Goal: Task Accomplishment & Management: Manage account settings

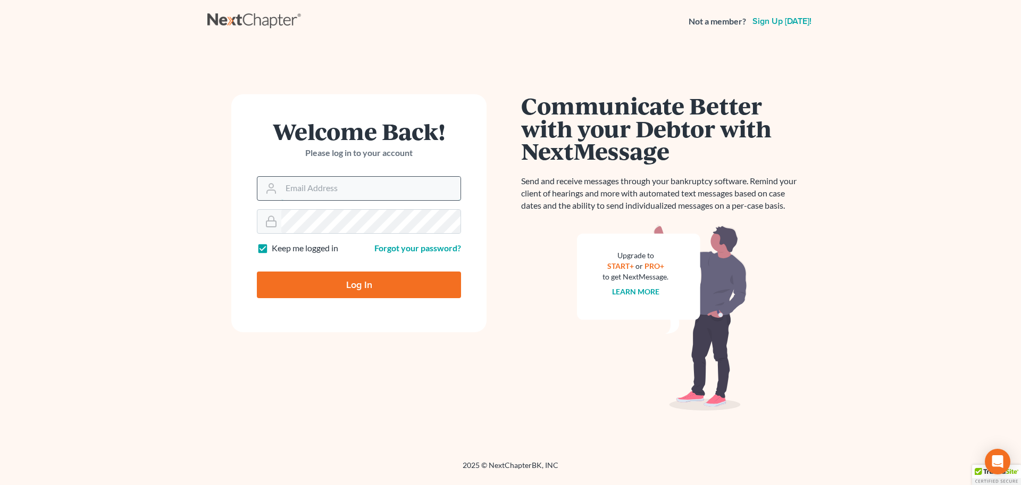
click at [331, 191] on input "Email Address" at bounding box center [370, 188] width 179 height 23
type input "[EMAIL_ADDRESS][DOMAIN_NAME]"
click at [384, 276] on input "Log In" at bounding box center [359, 284] width 204 height 27
type input "Thinking..."
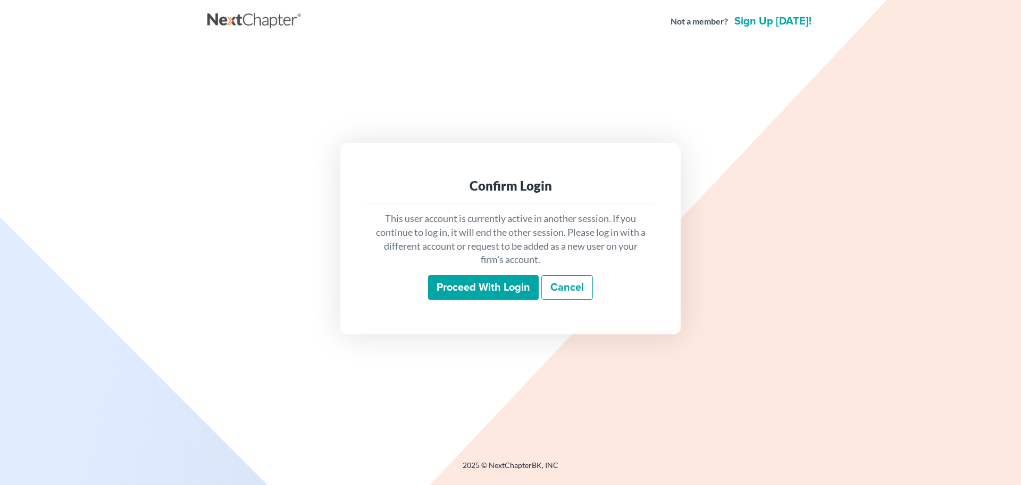
click at [469, 291] on input "Proceed with login" at bounding box center [483, 287] width 111 height 24
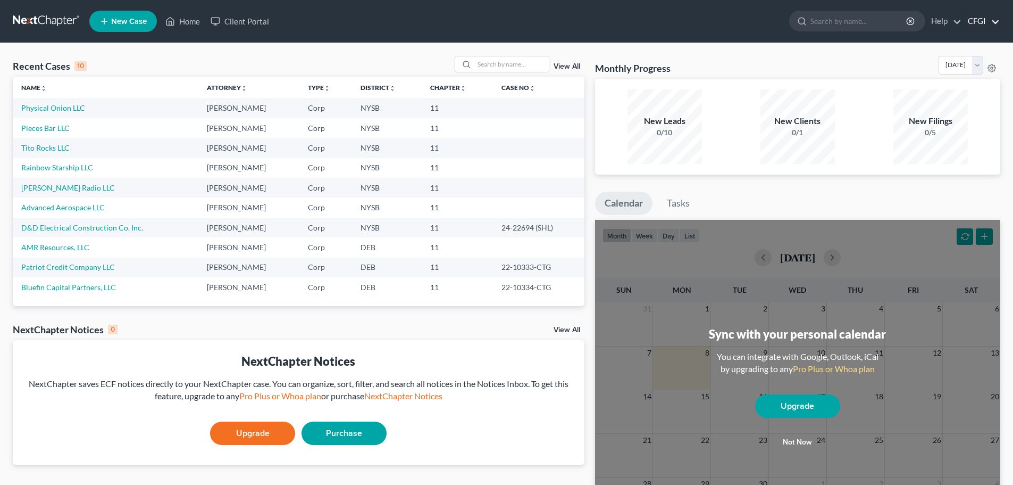
click at [987, 23] on link "CFGI" at bounding box center [981, 21] width 37 height 19
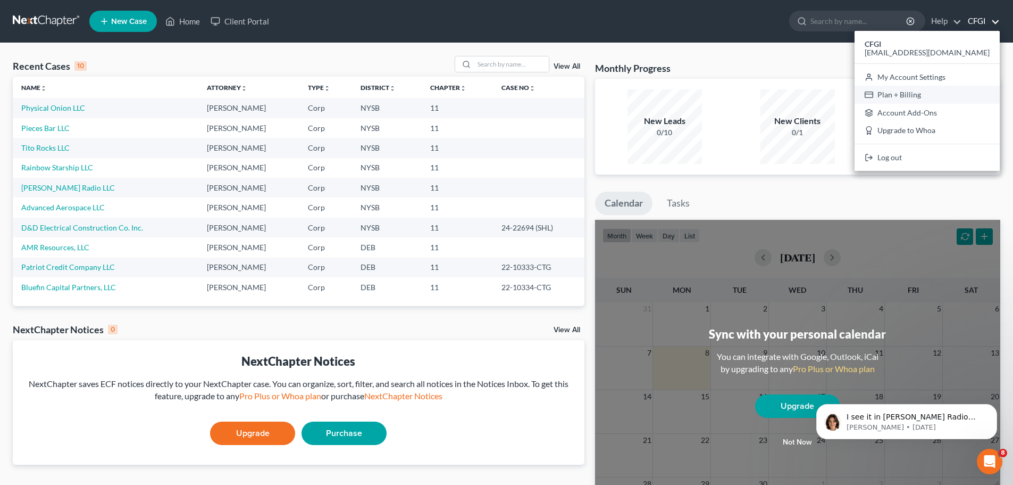
click at [955, 93] on link "Plan + Billing" at bounding box center [927, 95] width 145 height 18
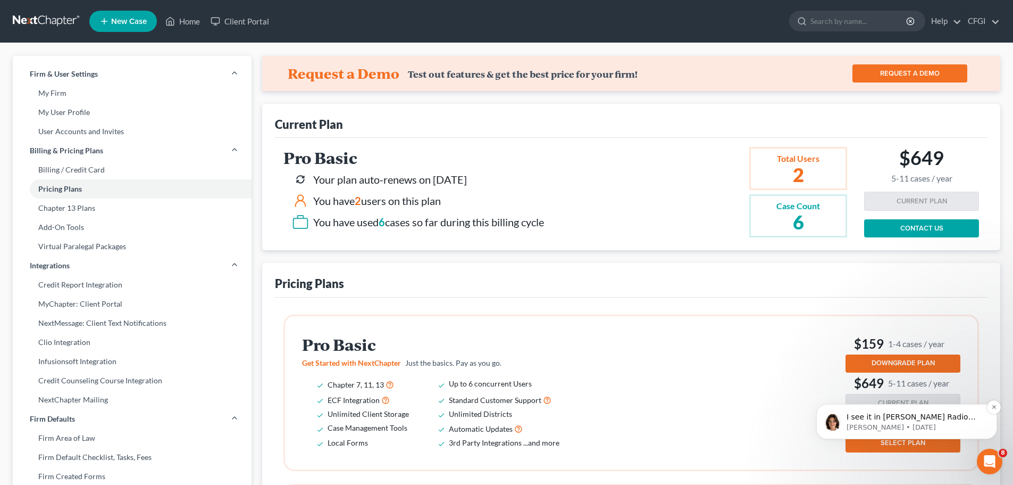
click at [901, 425] on p "[PERSON_NAME] • [DATE]" at bounding box center [915, 427] width 137 height 10
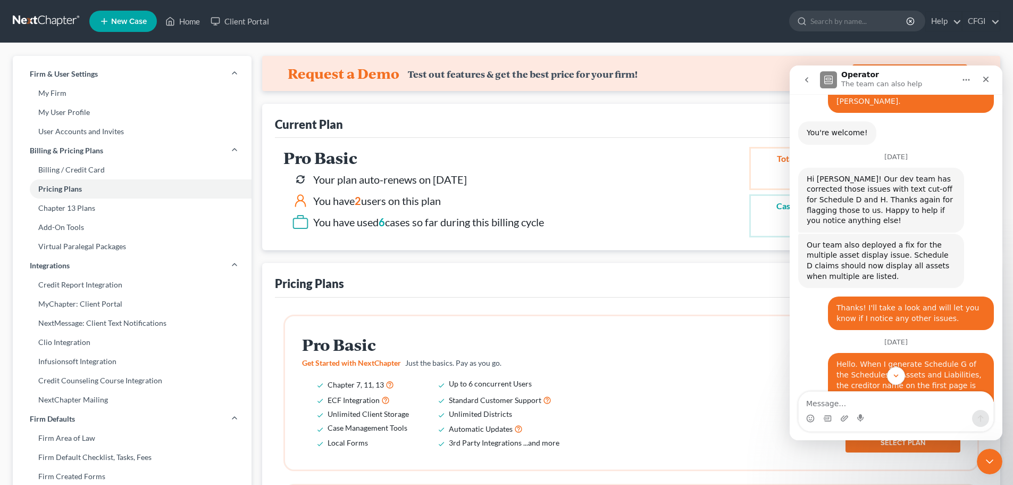
scroll to position [1798, 0]
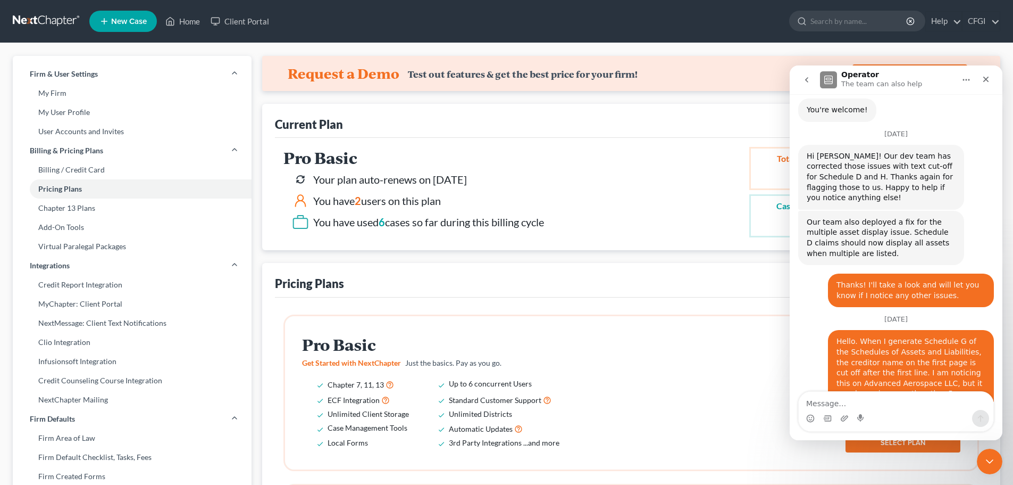
drag, startPoint x: 835, startPoint y: 325, endPoint x: 880, endPoint y: 359, distance: 57.0
click at [880, 465] on div "I see it in Trask Radio LLC as well. I'll check the others and ask our develope…" at bounding box center [881, 491] width 149 height 52
click at [883, 465] on div "I see it in Trask Radio LLC as well. I'll check the others and ask our develope…" at bounding box center [881, 491] width 149 height 52
drag, startPoint x: 887, startPoint y: 360, endPoint x: 879, endPoint y: 368, distance: 11.7
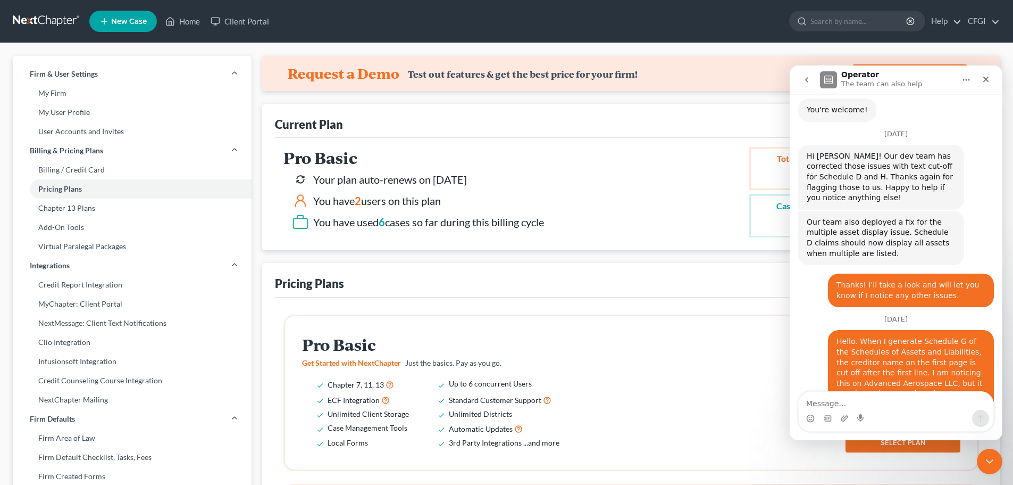
click at [880, 465] on div "I see it in Trask Radio LLC as well. I'll check the others and ask our develope…" at bounding box center [881, 491] width 149 height 52
click at [986, 81] on icon "Close" at bounding box center [986, 79] width 9 height 9
